Goal: Book appointment/travel/reservation

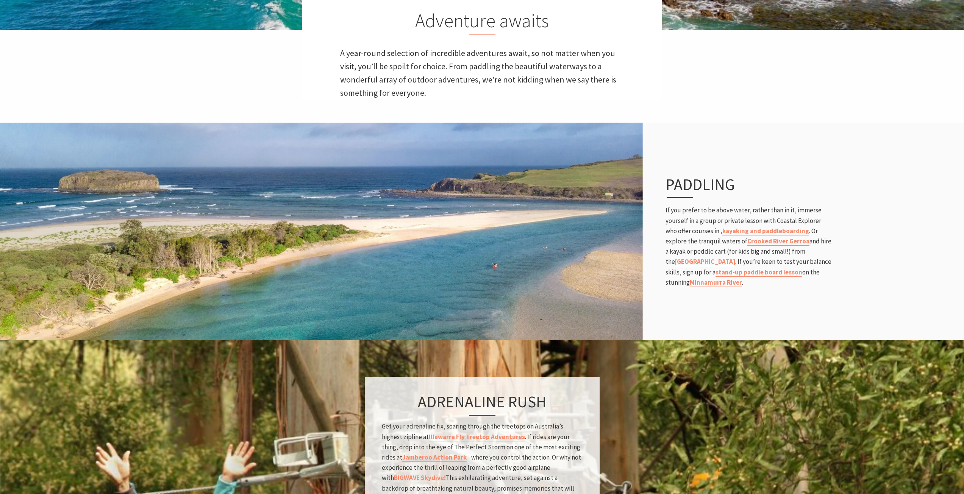
scroll to position [379, 0]
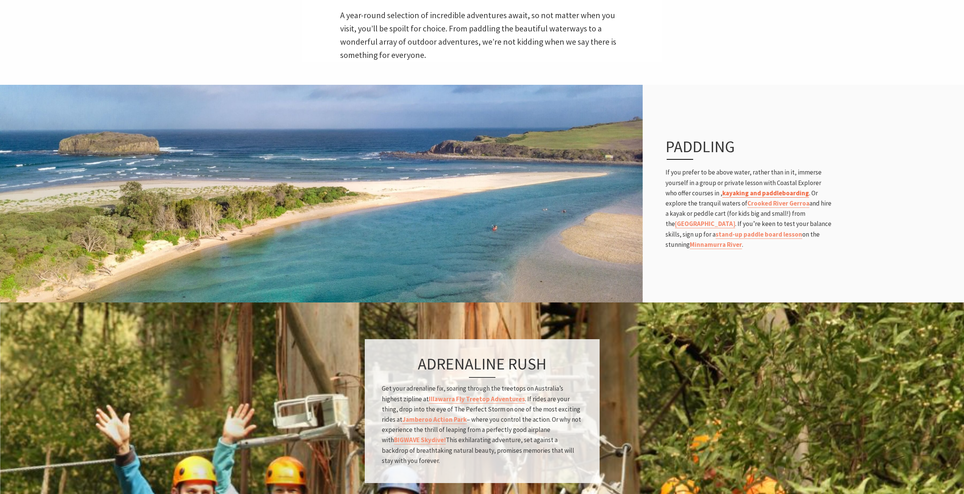
click at [726, 193] on link "kayaking and paddleboarding" at bounding box center [765, 193] width 87 height 9
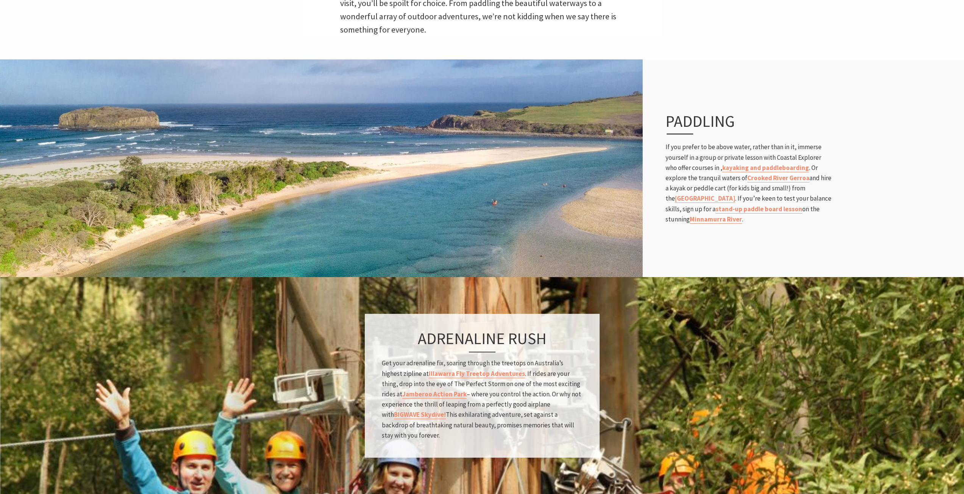
scroll to position [417, 0]
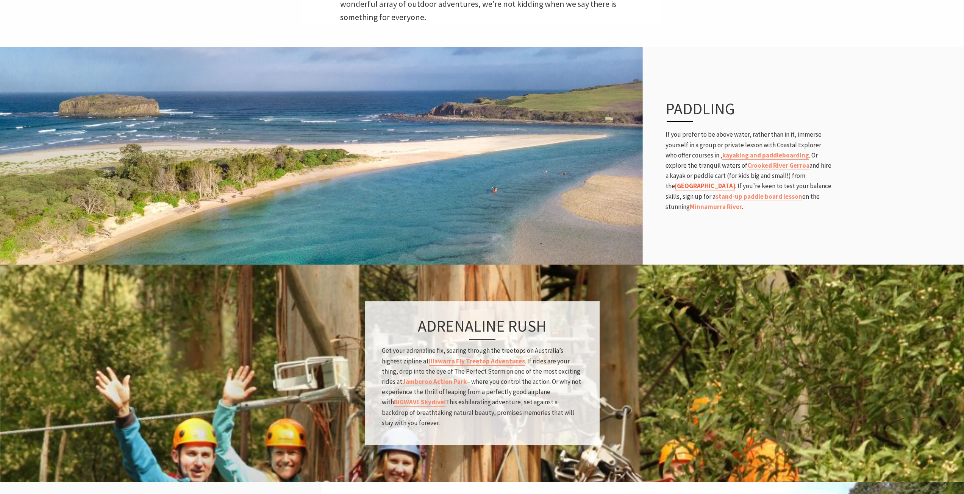
click at [735, 182] on strong "Seven Mile Beach Holiday Park" at bounding box center [705, 186] width 60 height 8
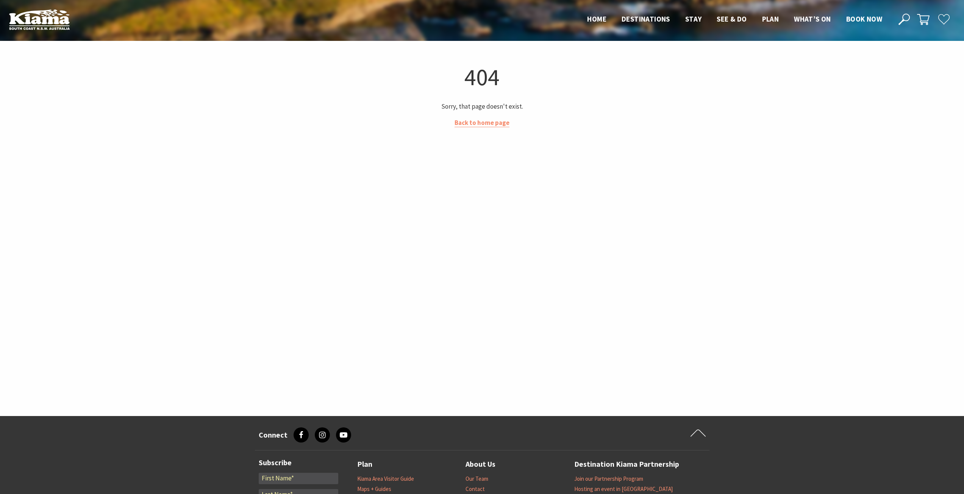
click at [473, 128] on div "404 Sorry, that page doesn't exist. Back to home page" at bounding box center [482, 229] width 454 height 334
click at [472, 125] on link "Back to home page" at bounding box center [481, 123] width 55 height 9
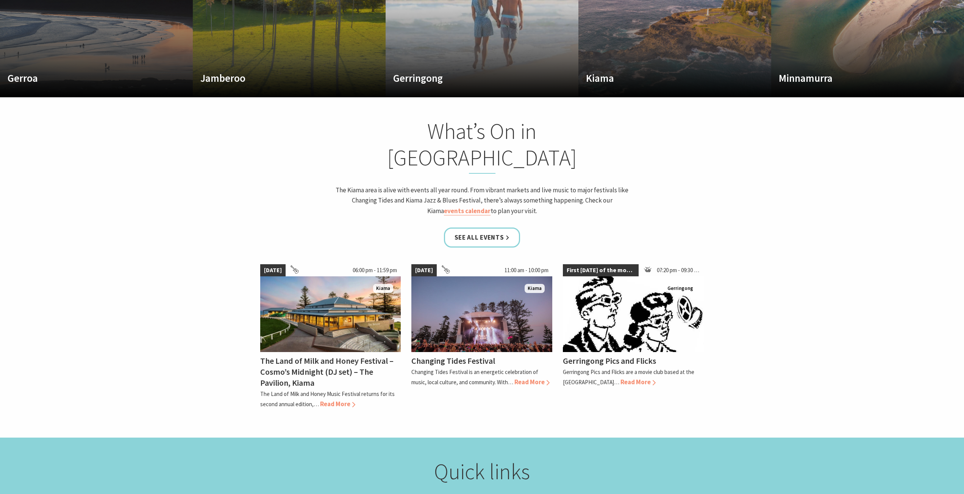
scroll to position [720, 0]
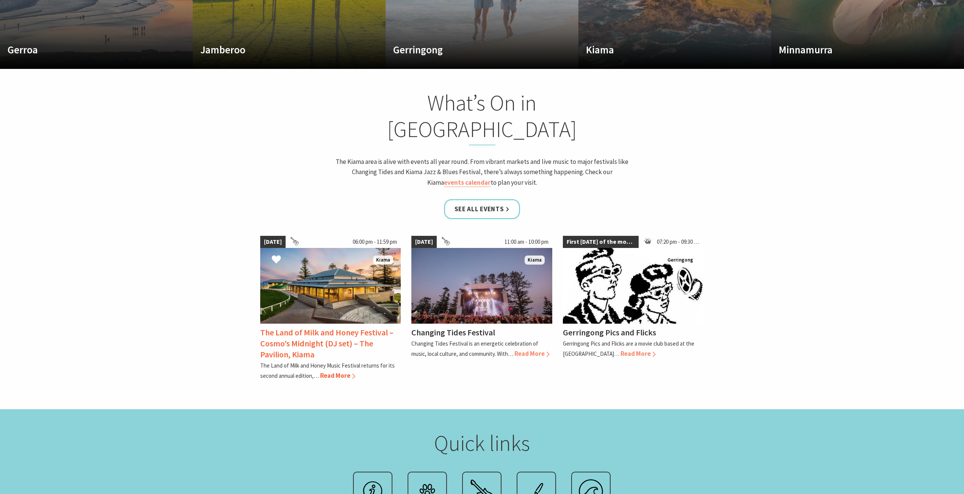
click at [336, 253] on img at bounding box center [330, 286] width 141 height 76
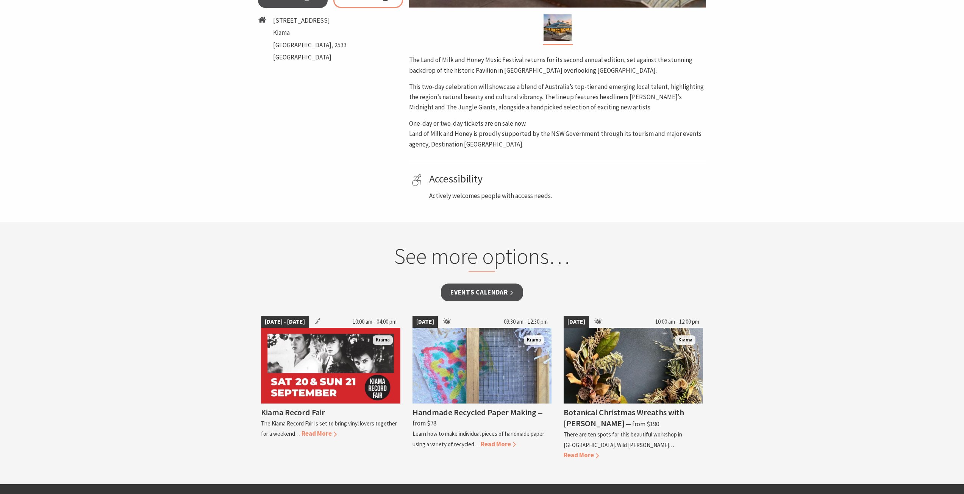
scroll to position [417, 0]
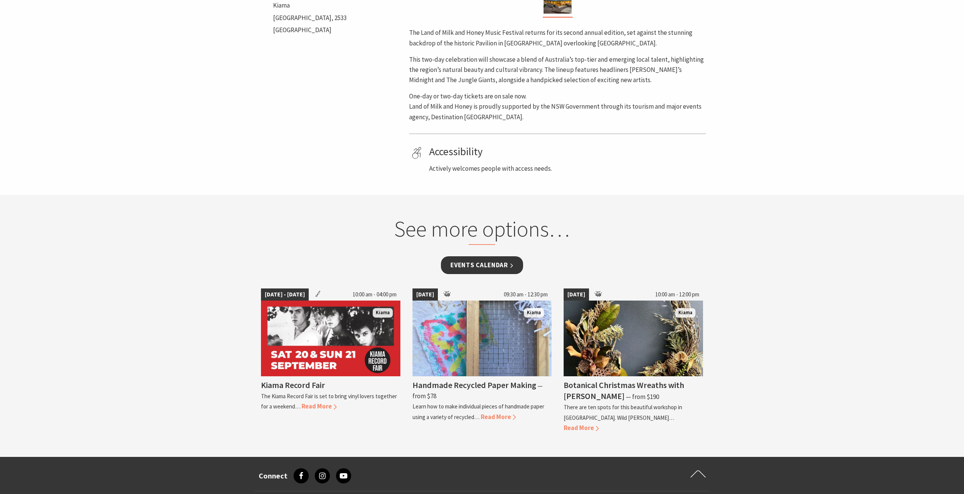
click at [488, 264] on link "Events Calendar" at bounding box center [482, 265] width 82 height 18
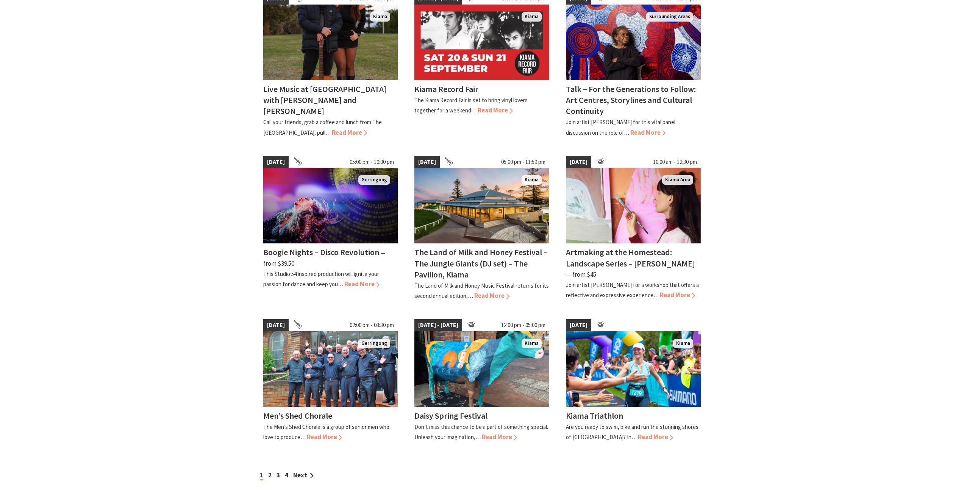
scroll to position [492, 0]
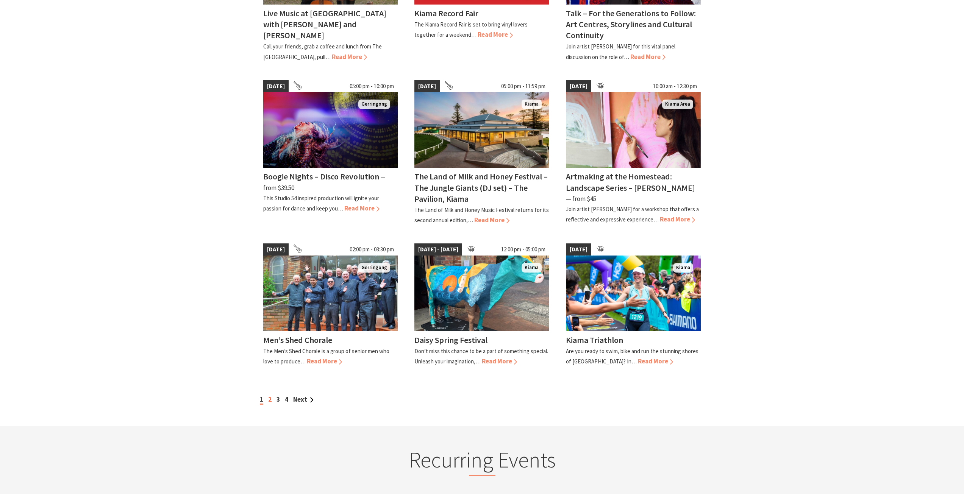
click at [270, 395] on link "2" at bounding box center [269, 399] width 3 height 8
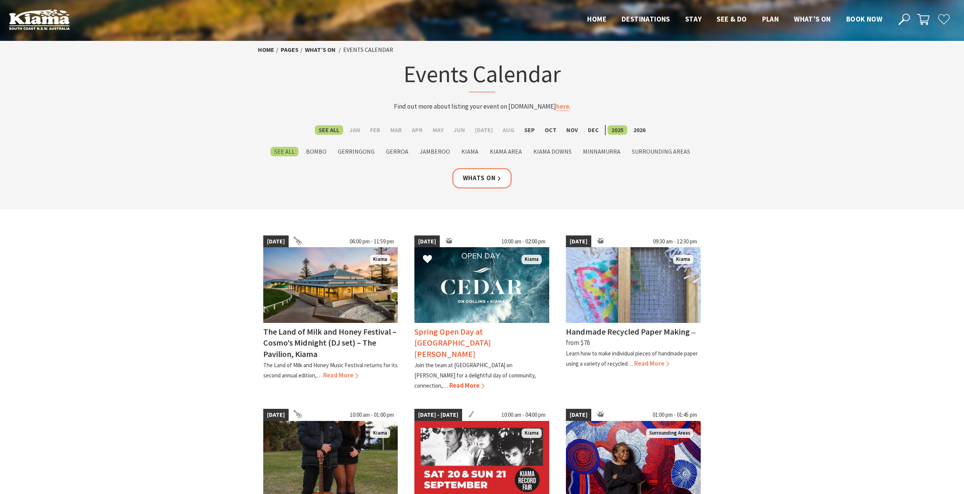
click at [497, 296] on img at bounding box center [481, 285] width 135 height 76
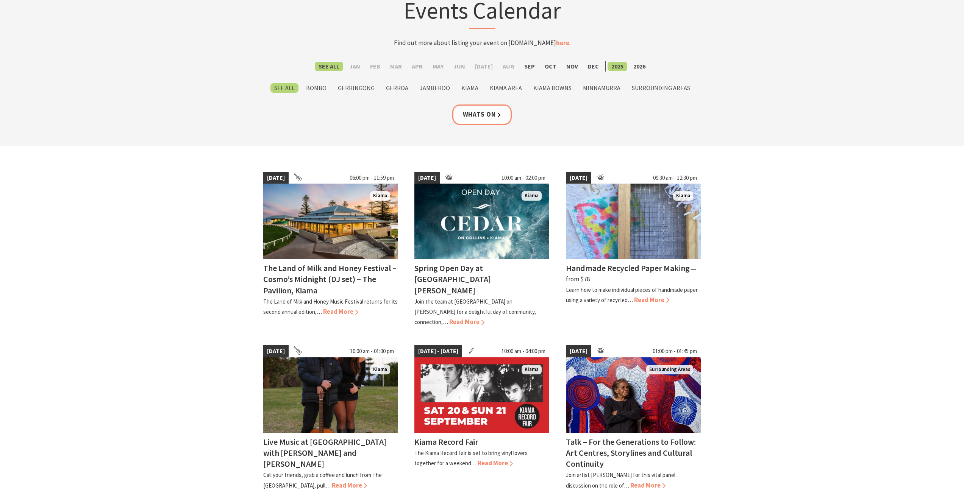
scroll to position [114, 0]
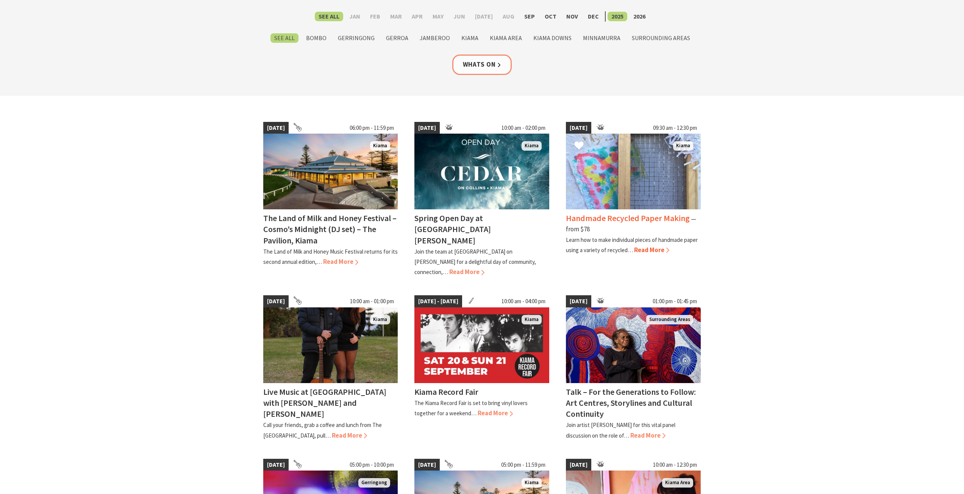
click at [651, 218] on h4 "Handmade Recycled Paper Making" at bounding box center [628, 218] width 124 height 11
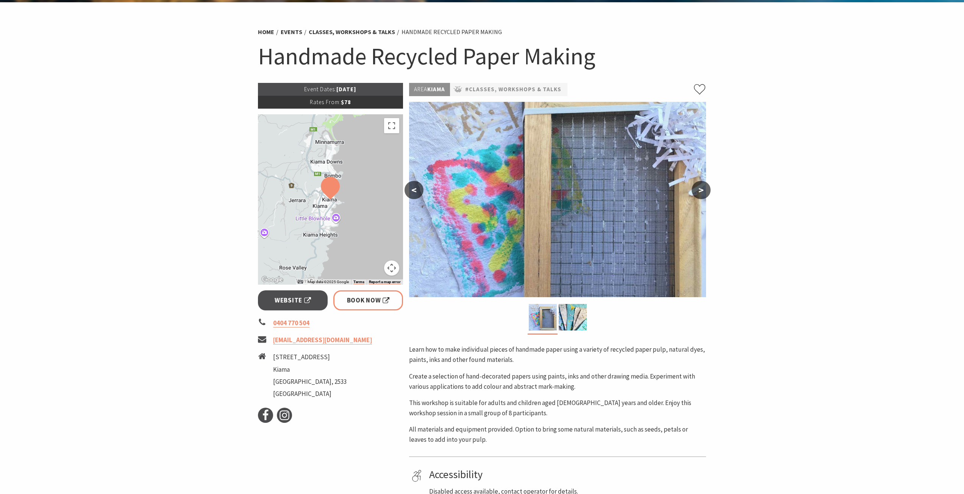
scroll to position [38, 0]
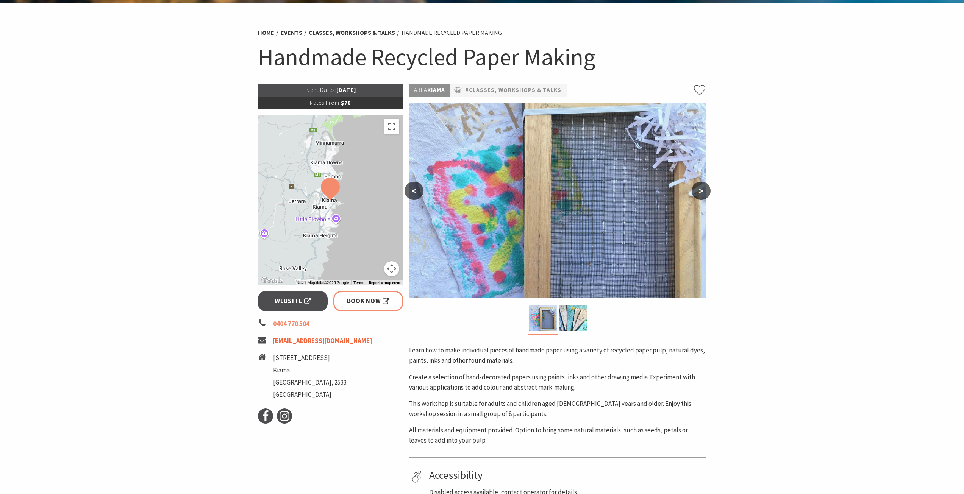
click at [297, 341] on link "[EMAIL_ADDRESS][DOMAIN_NAME]" at bounding box center [322, 341] width 99 height 9
click at [278, 300] on span "Website" at bounding box center [293, 301] width 36 height 10
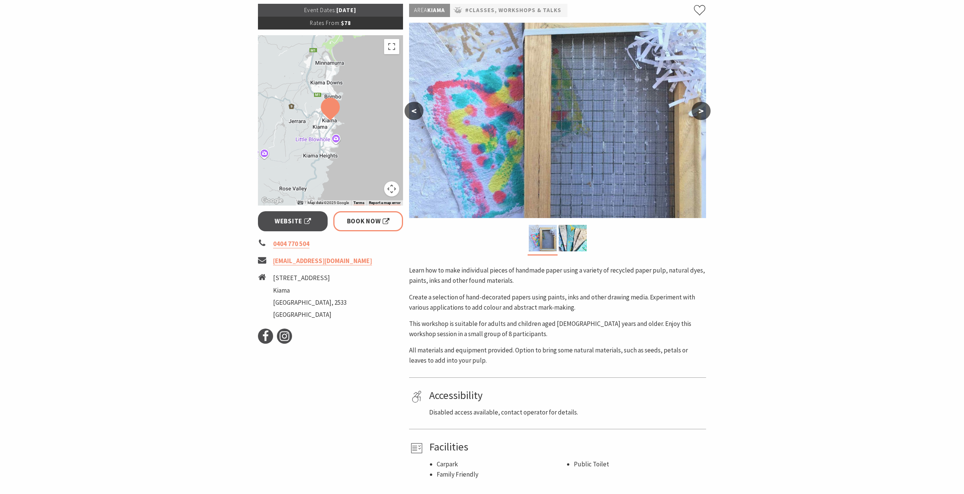
scroll to position [76, 0]
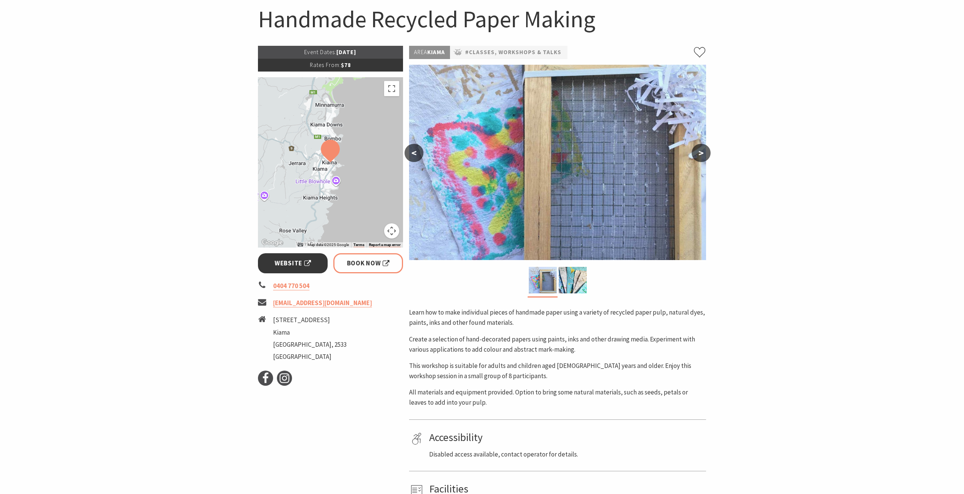
click at [298, 259] on span "Website" at bounding box center [293, 263] width 36 height 10
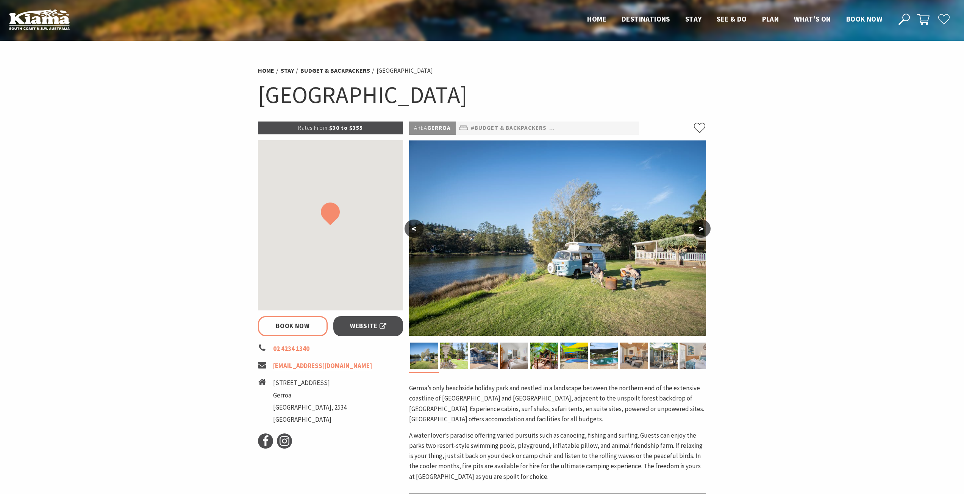
select select "3"
select select "2"
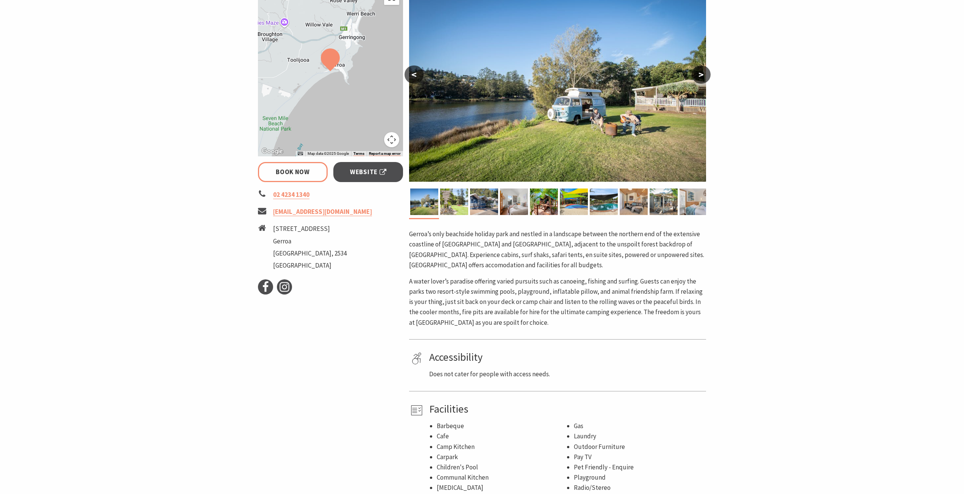
scroll to position [189, 0]
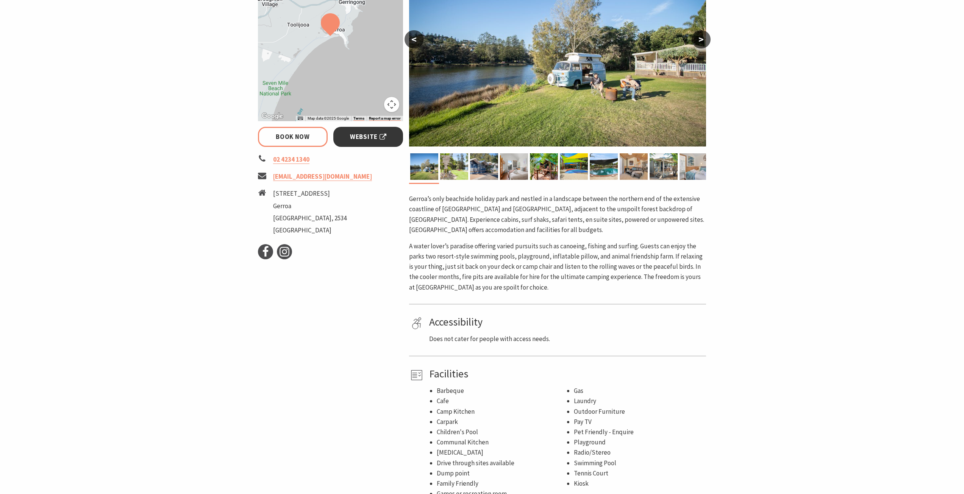
click at [370, 138] on span "Website" at bounding box center [368, 137] width 36 height 10
select select "3"
